Goal: Navigation & Orientation: Find specific page/section

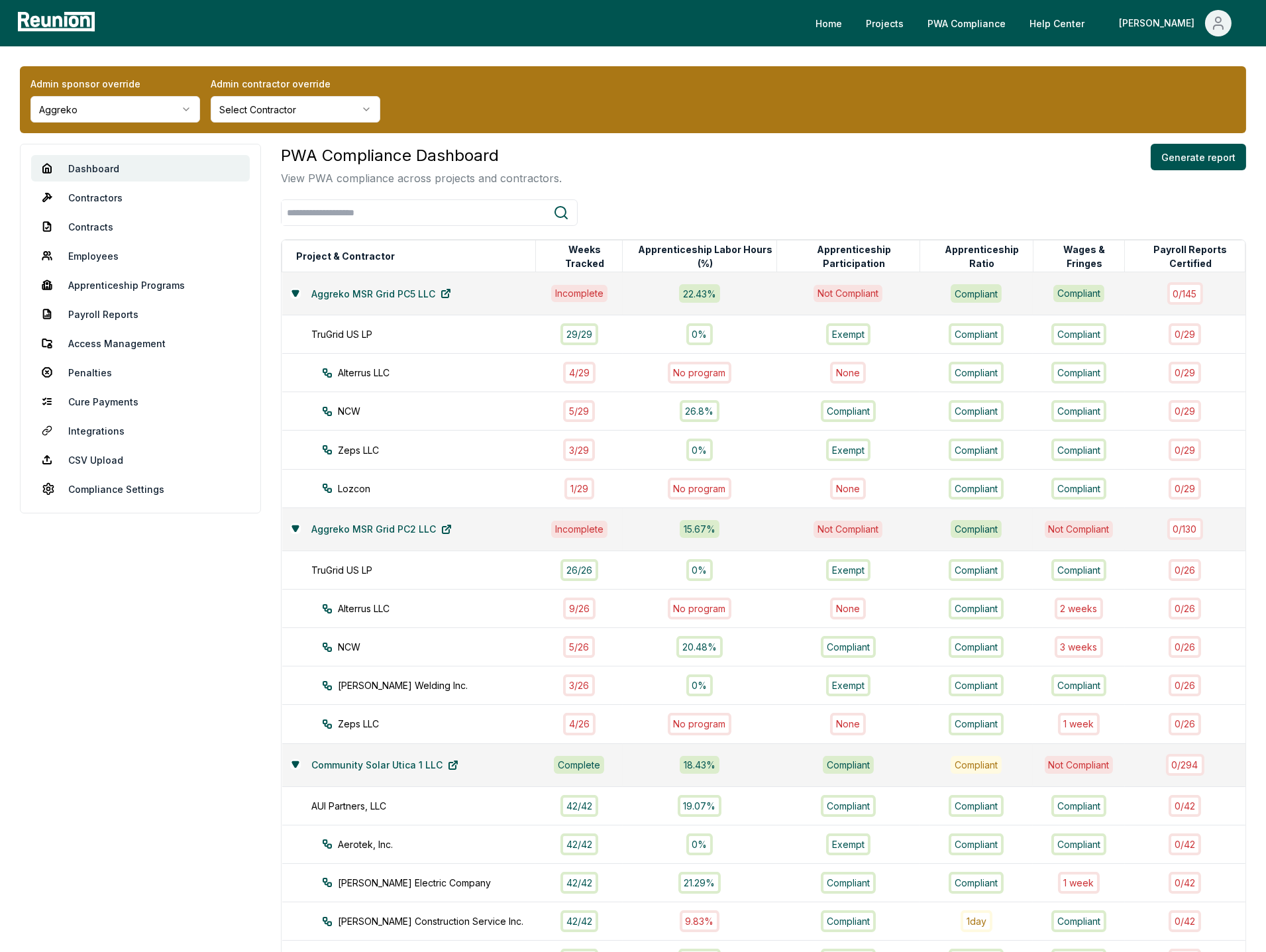
click at [136, 109] on html "Please visit us on your desktop We're working on making our marketplace mobile-…" at bounding box center [633, 906] width 1266 height 1812
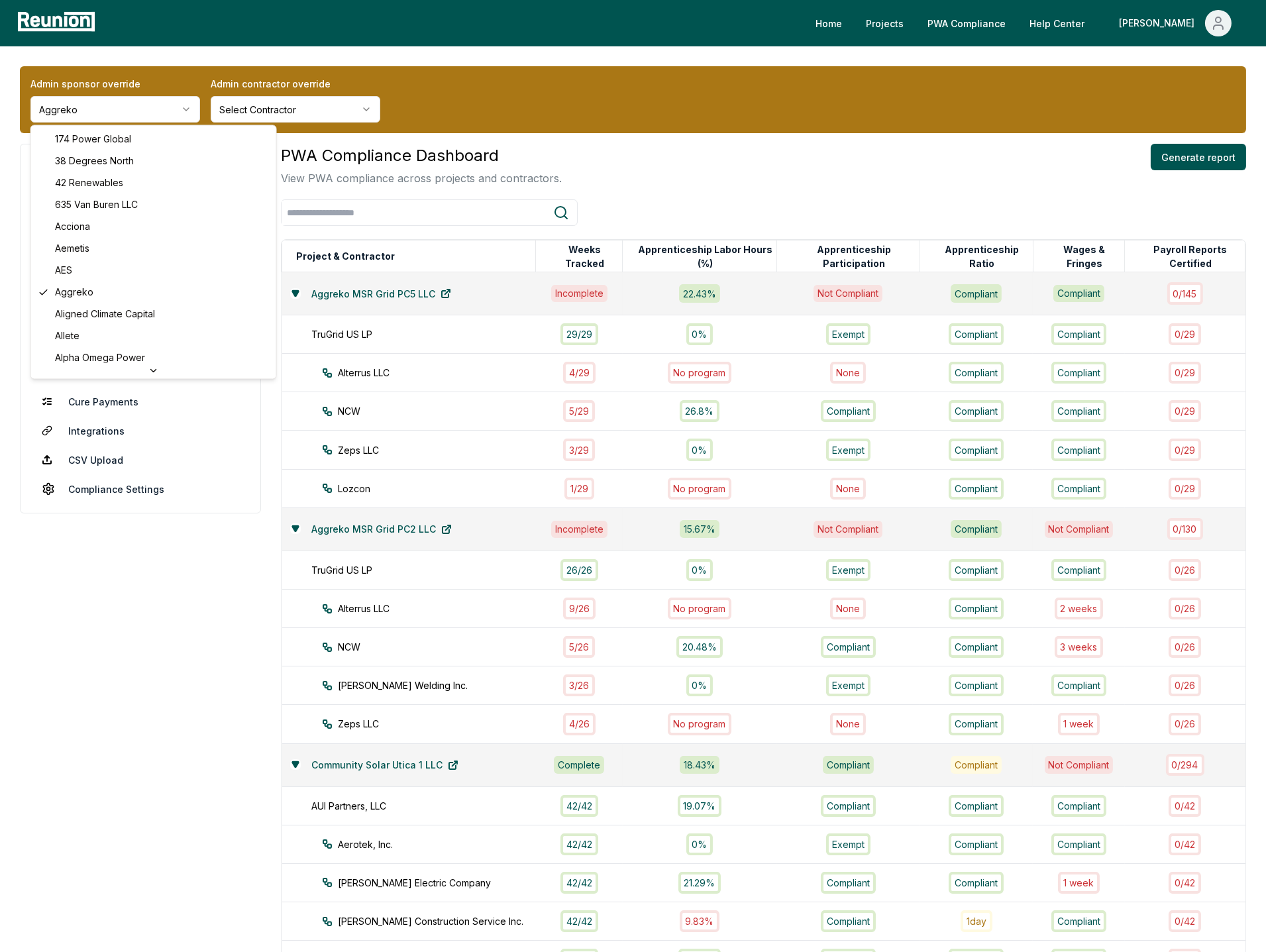
scroll to position [1925, 0]
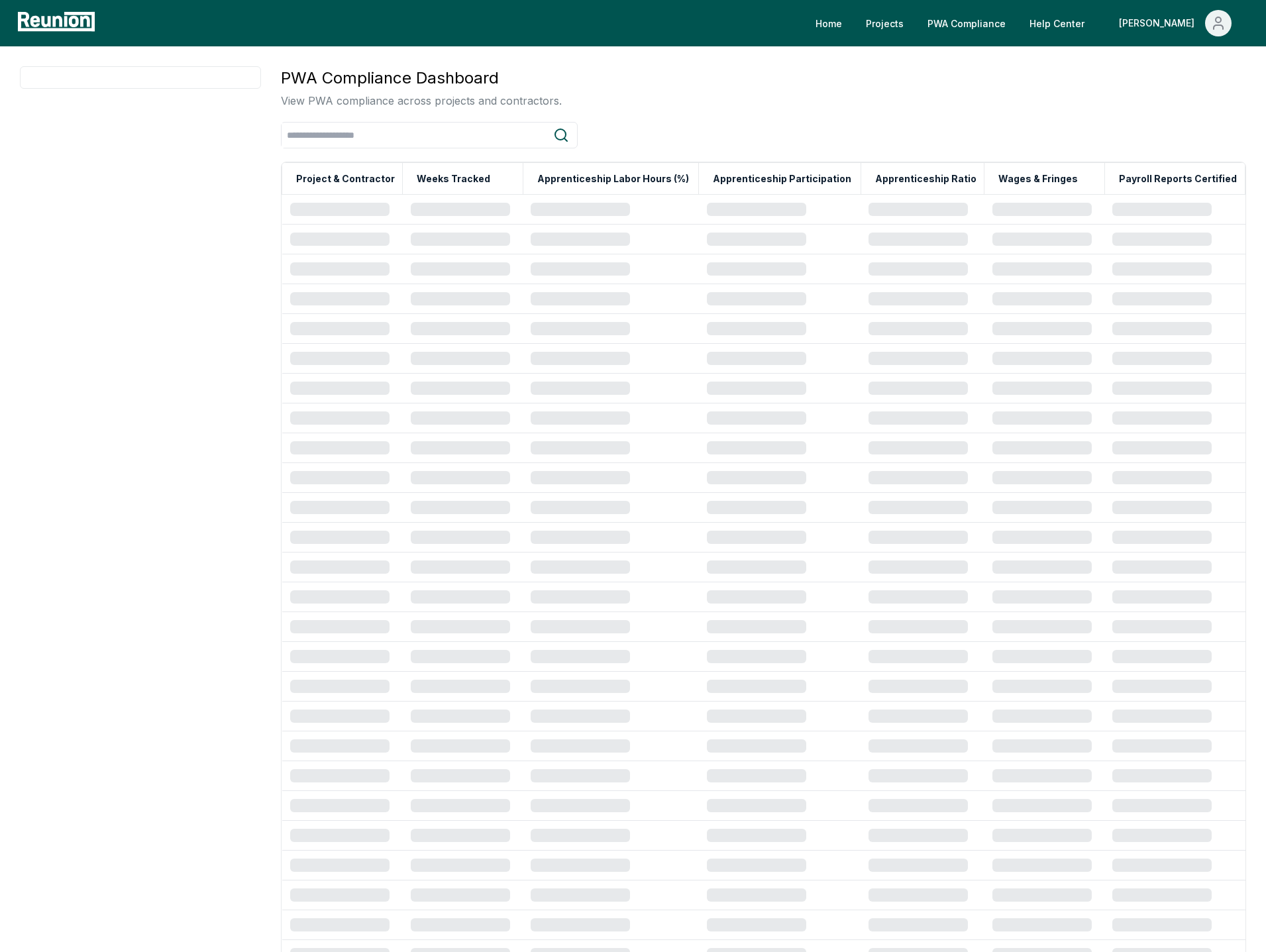
click at [650, 131] on div at bounding box center [763, 135] width 966 height 27
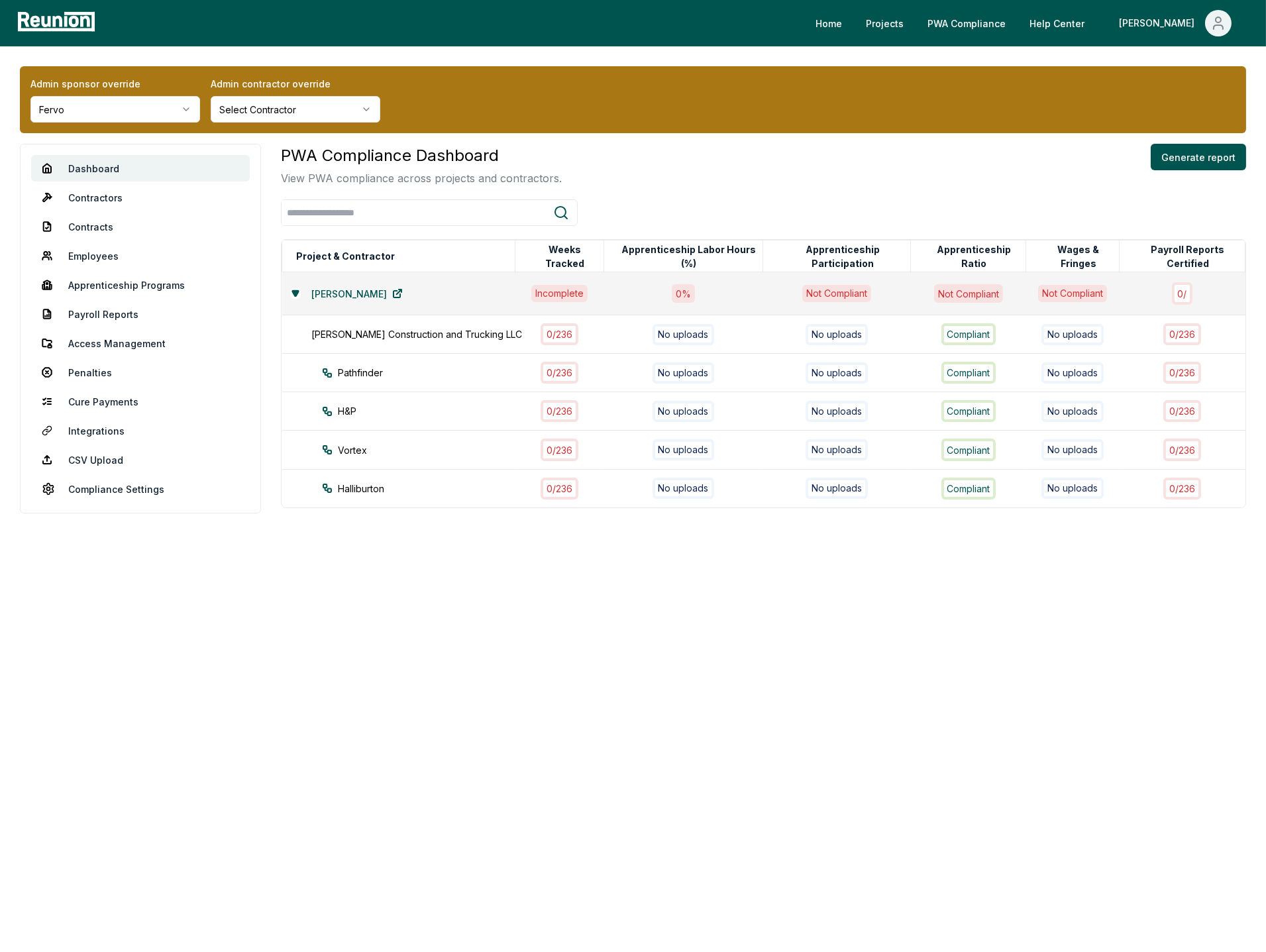
click at [592, 776] on body "Please visit us on your desktop We're working on making our marketplace mobile-…" at bounding box center [633, 476] width 1266 height 952
click at [718, 147] on div "PWA Compliance Dashboard View PWA compliance across projects and contractors. G…" at bounding box center [763, 165] width 966 height 42
click at [116, 343] on link "Access Management" at bounding box center [140, 343] width 219 height 27
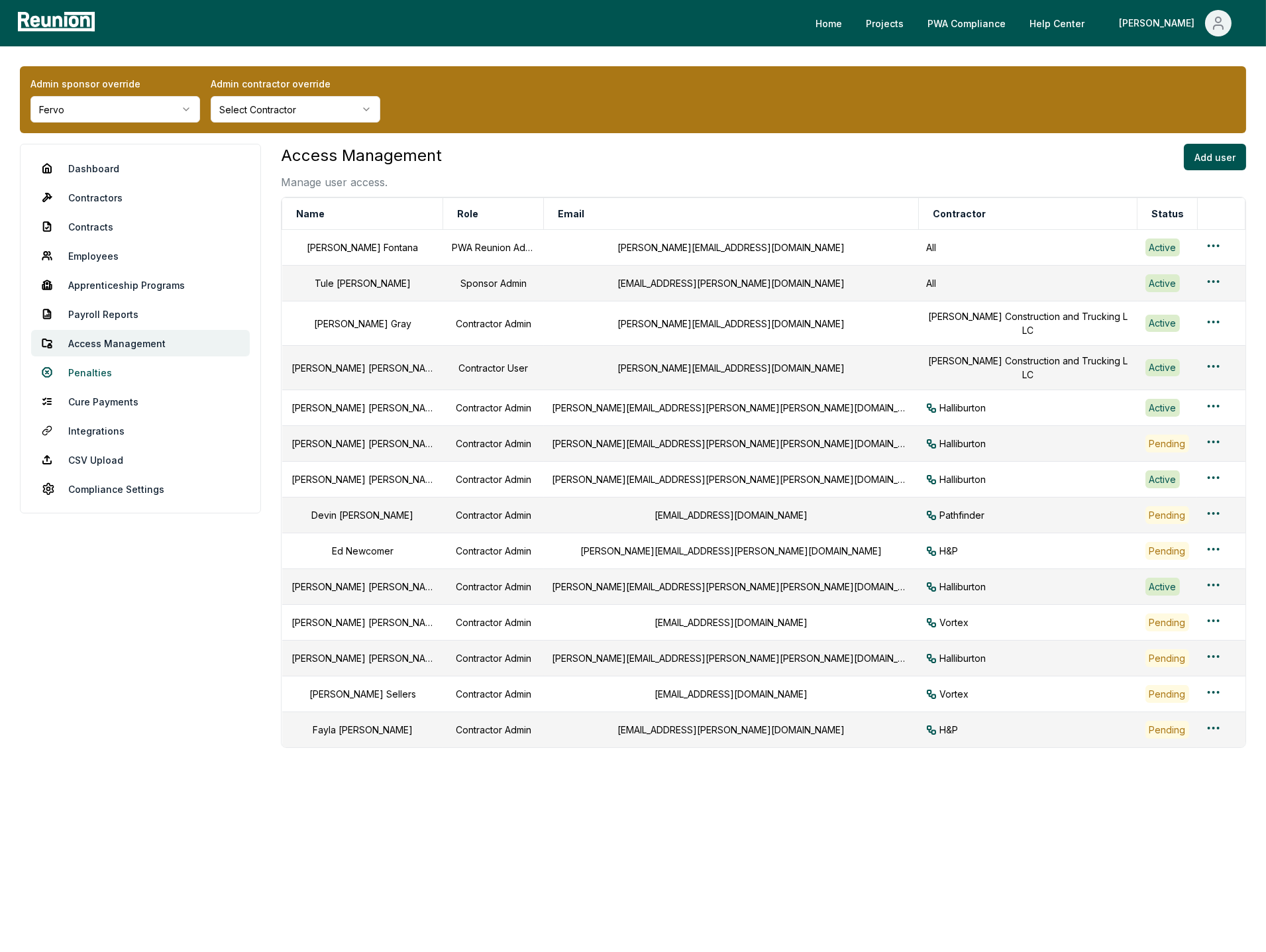
click at [89, 375] on link "Penalties" at bounding box center [140, 372] width 219 height 27
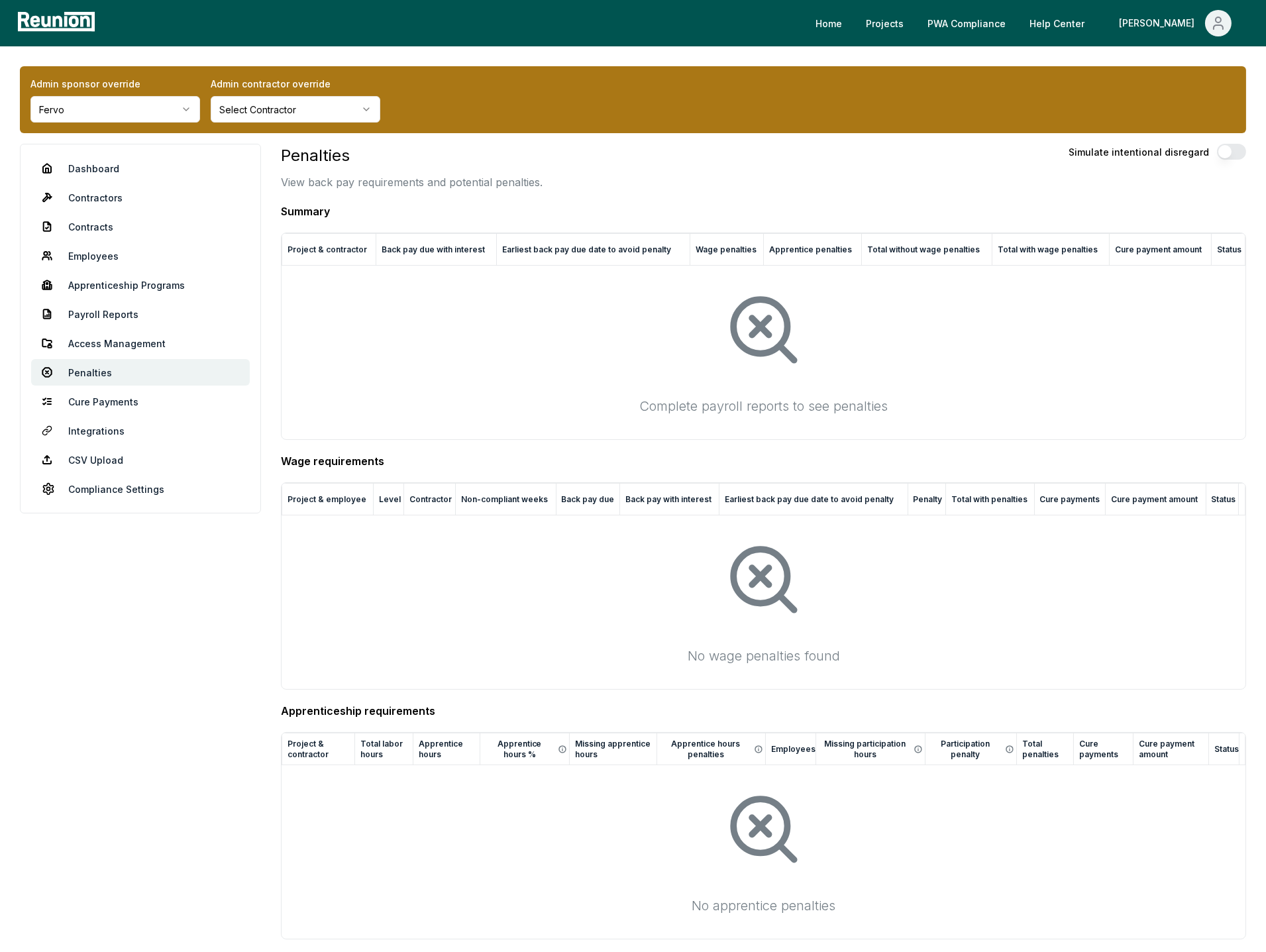
click at [379, 709] on h4 "Apprenticeship requirements" at bounding box center [763, 710] width 966 height 16
click at [222, 697] on aside "Dashboard Contractors Contracts Employees [DEMOGRAPHIC_DATA] Programs Payroll R…" at bounding box center [140, 607] width 241 height 928
click at [333, 709] on h4 "Apprenticeship requirements" at bounding box center [763, 710] width 966 height 16
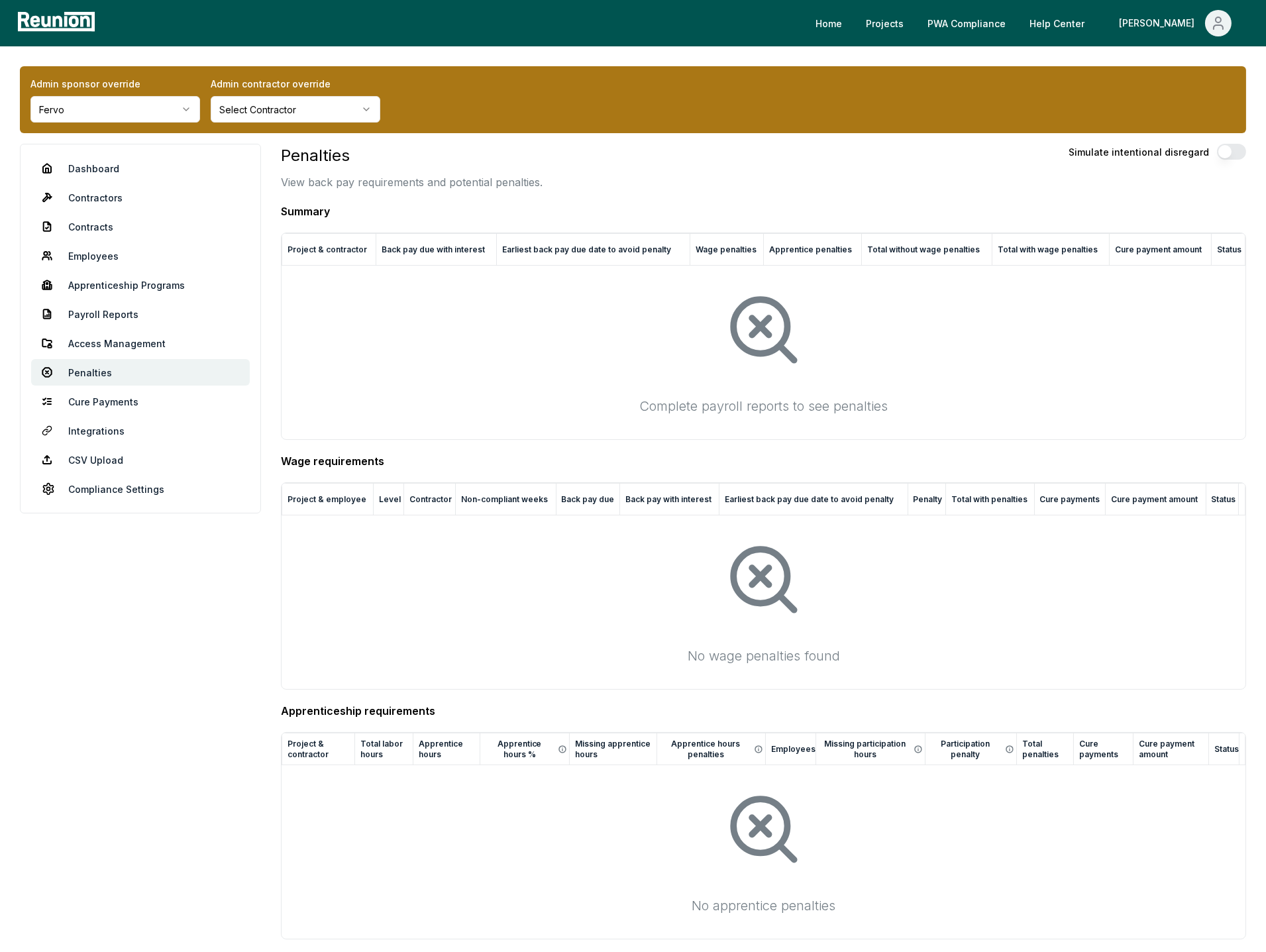
click at [333, 709] on h4 "Apprenticeship requirements" at bounding box center [763, 710] width 966 height 16
click at [244, 720] on aside "Dashboard Contractors Contracts Employees [DEMOGRAPHIC_DATA] Programs Payroll R…" at bounding box center [140, 607] width 241 height 928
click at [623, 204] on h4 "Summary" at bounding box center [763, 211] width 966 height 16
click at [84, 313] on link "Payroll Reports" at bounding box center [140, 314] width 219 height 27
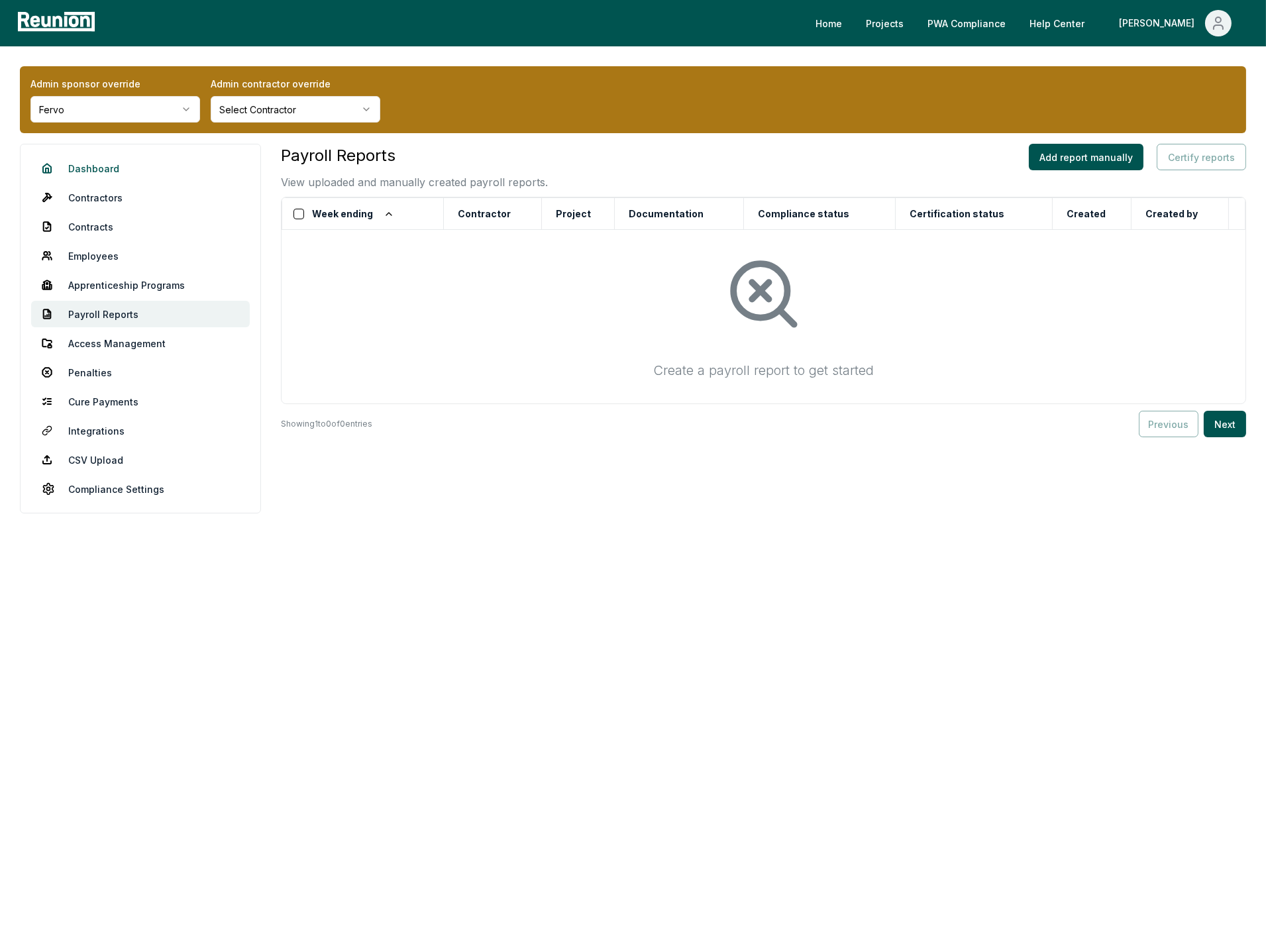
click at [83, 172] on link "Dashboard" at bounding box center [140, 169] width 219 height 27
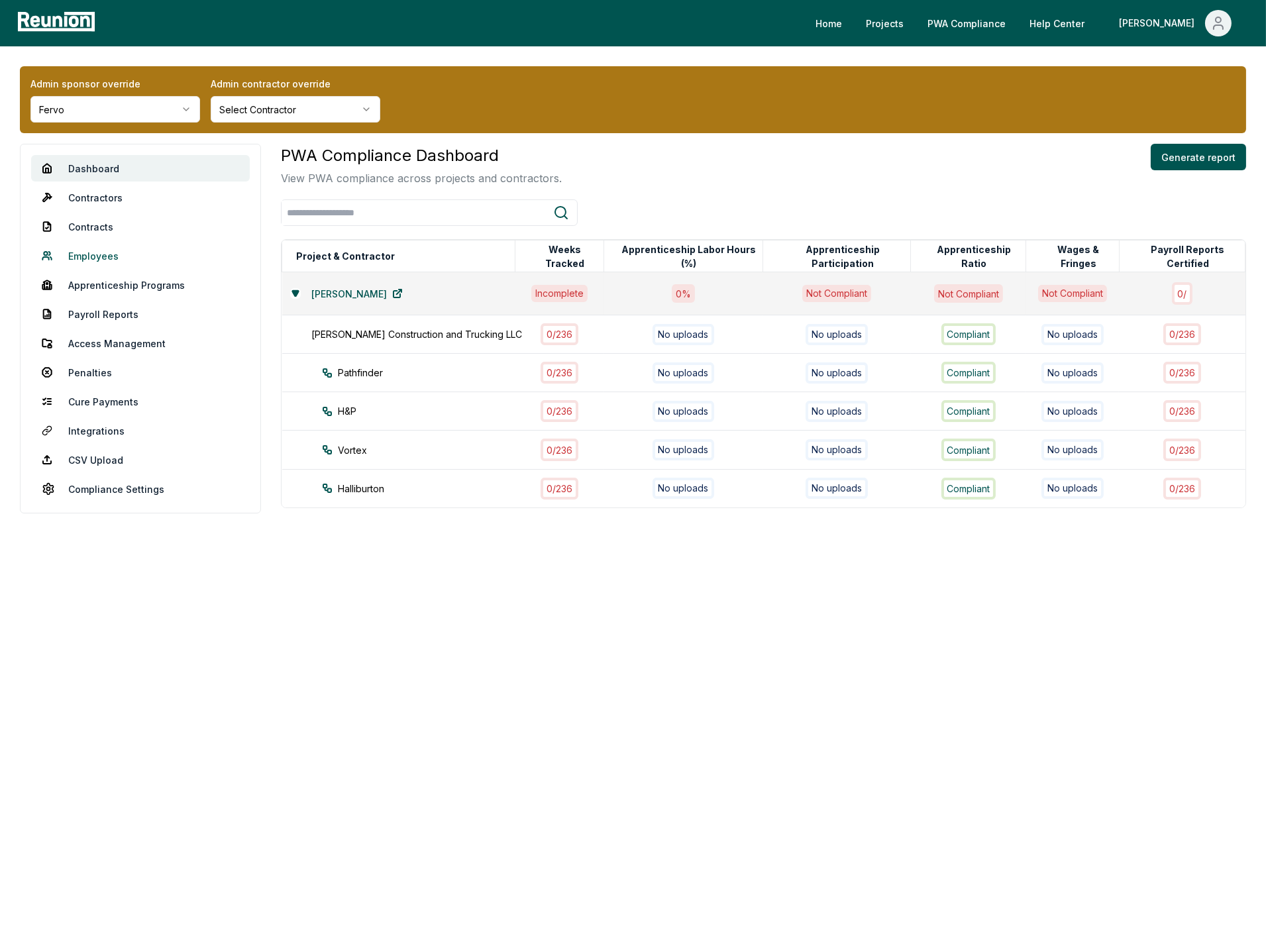
click at [84, 256] on link "Employees" at bounding box center [140, 256] width 219 height 27
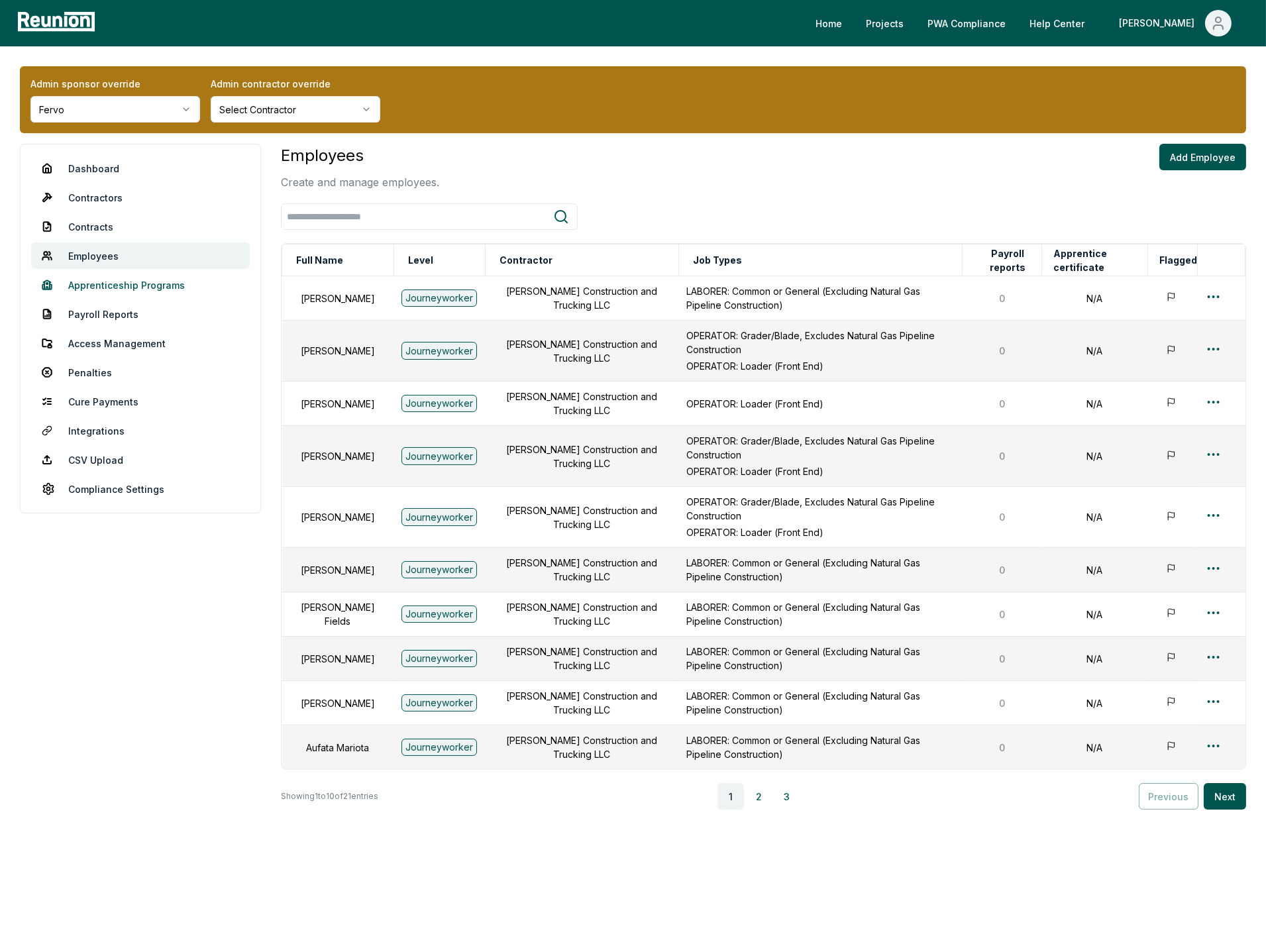
click at [155, 282] on link "Apprenticeship Programs" at bounding box center [140, 285] width 219 height 27
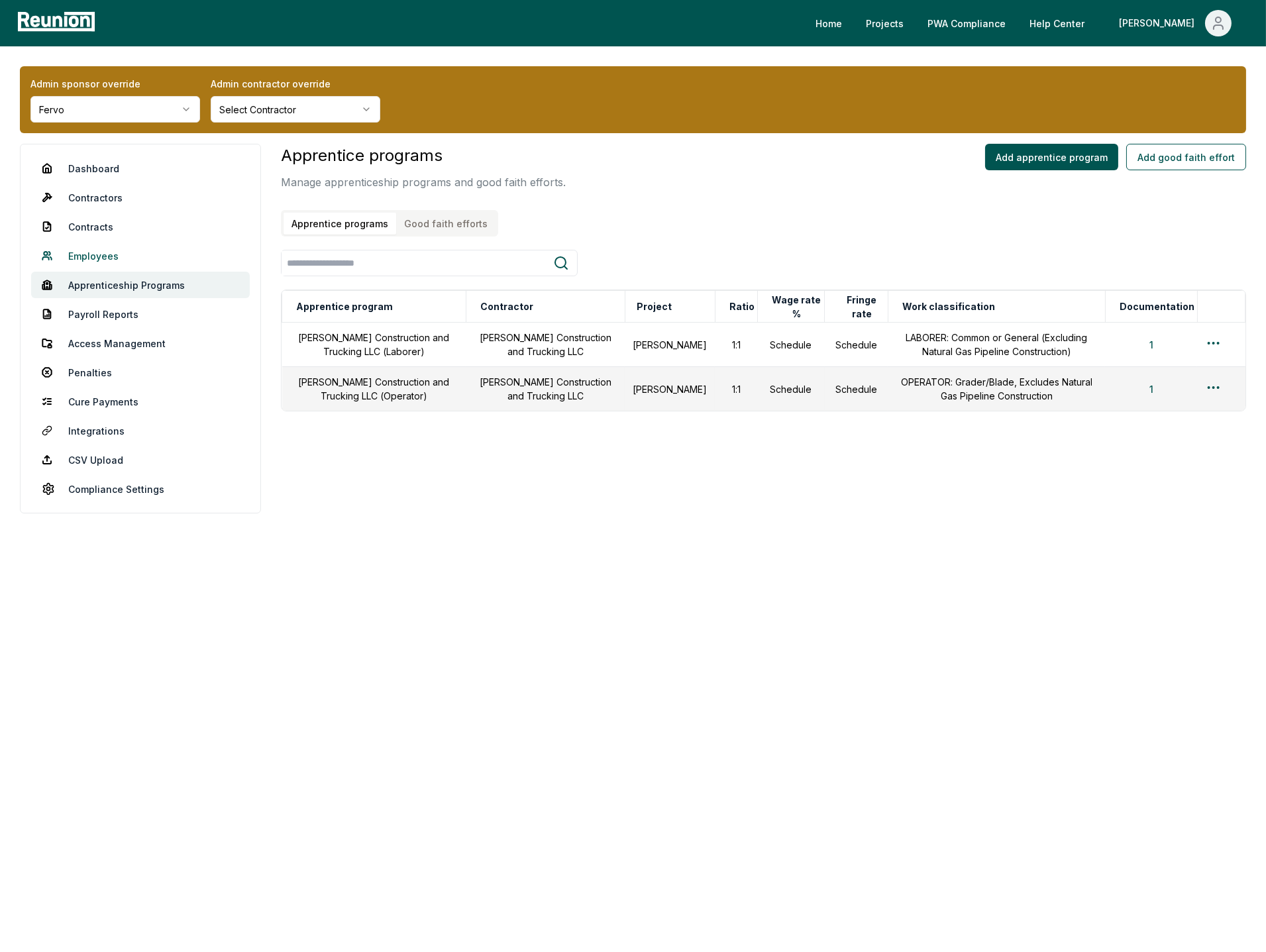
click at [90, 258] on link "Employees" at bounding box center [140, 256] width 219 height 27
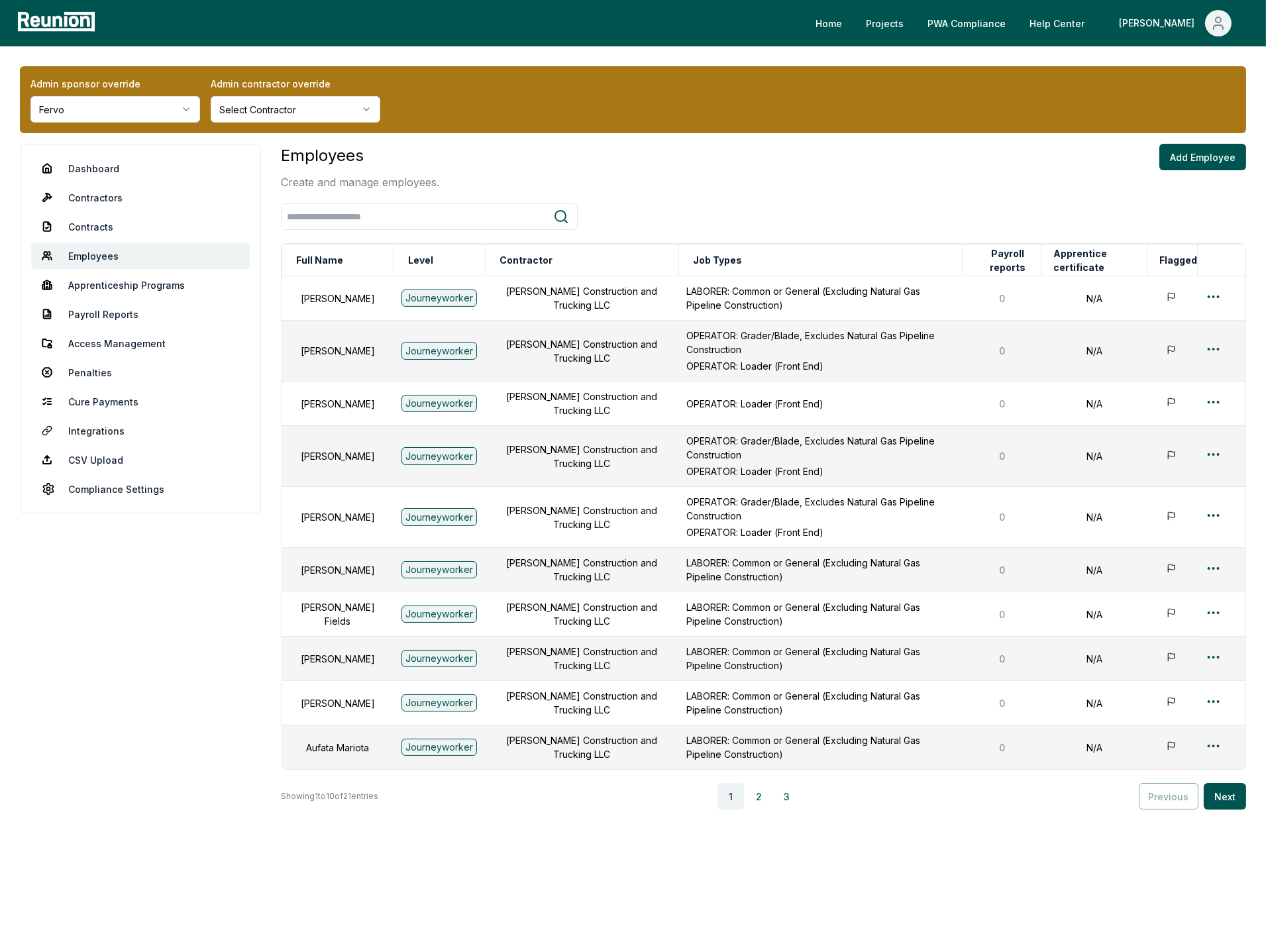
click at [828, 184] on div "Employees Create and manage employees. Add Employee" at bounding box center [763, 166] width 966 height 46
click at [1095, 31] on link "Help Center" at bounding box center [1057, 23] width 76 height 27
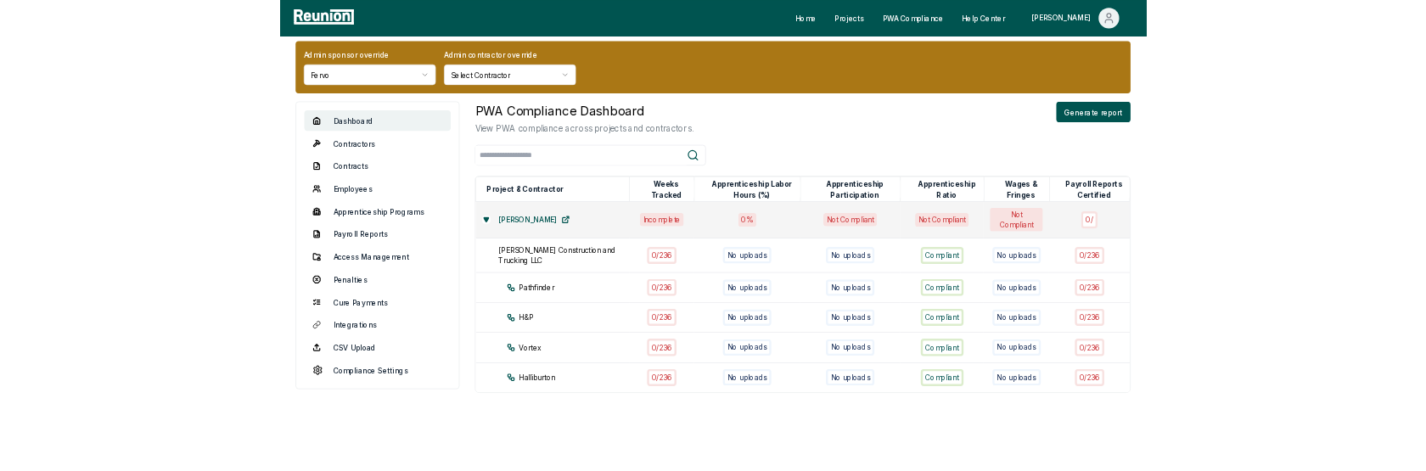
scroll to position [18, 0]
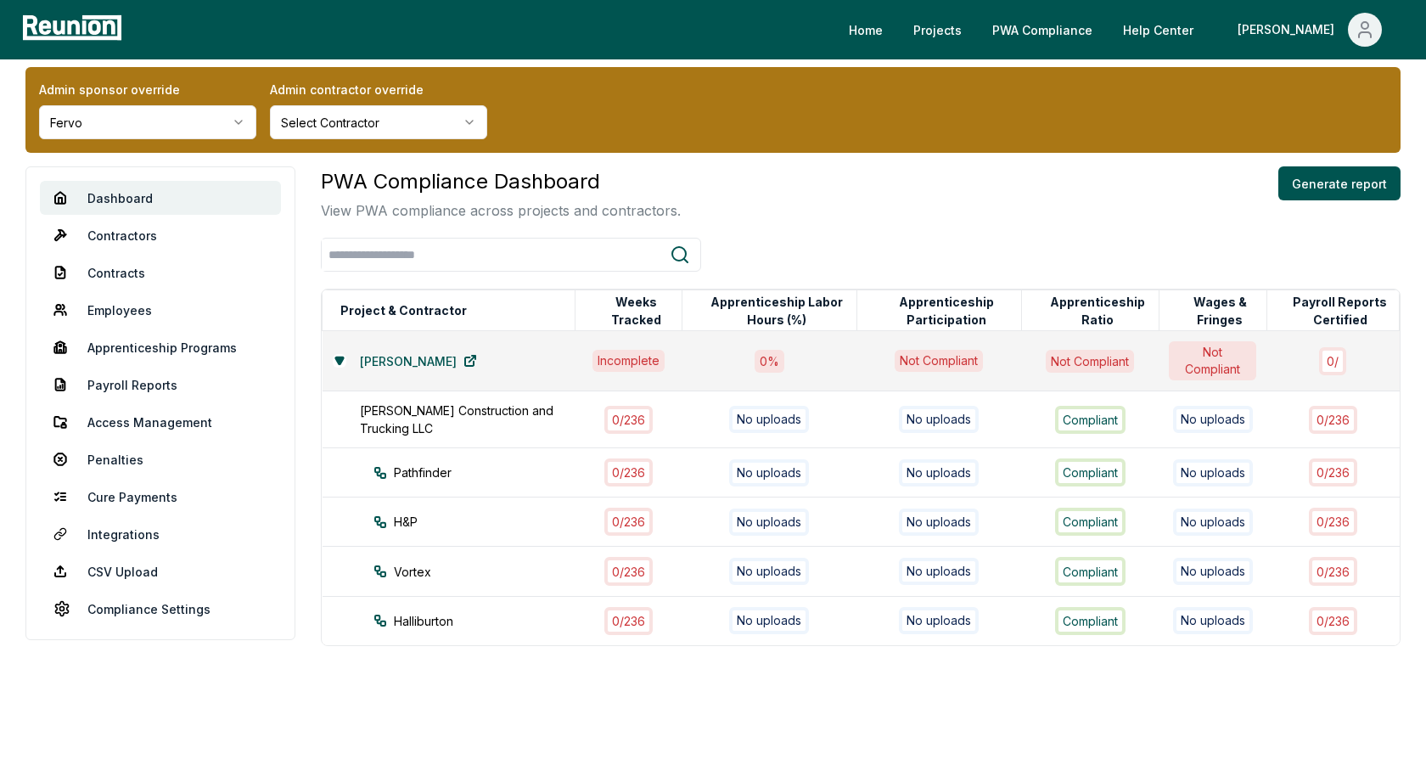
click at [677, 687] on div "PWA Compliance Dashboard View PWA compliance across projects and contractors. G…" at bounding box center [861, 473] width 1080 height 615
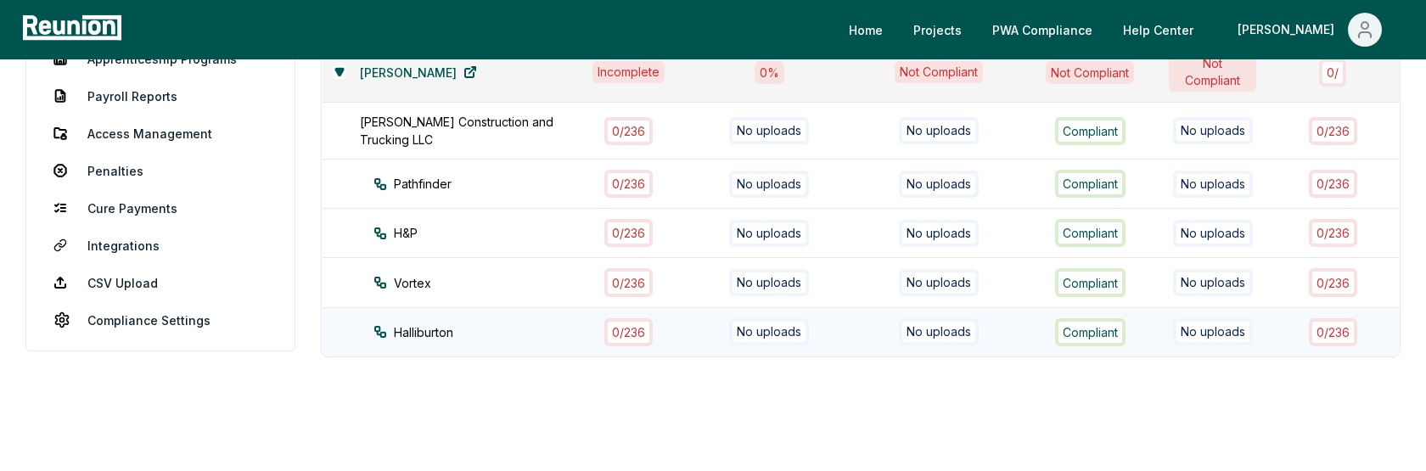
scroll to position [309, 0]
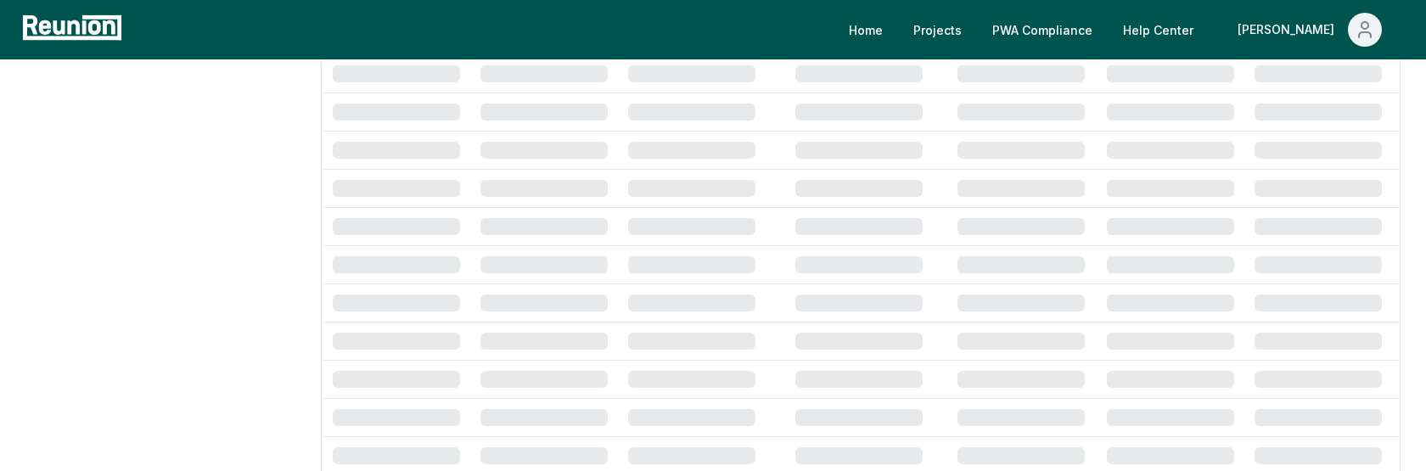
scroll to position [344, 0]
